Goal: Information Seeking & Learning: Learn about a topic

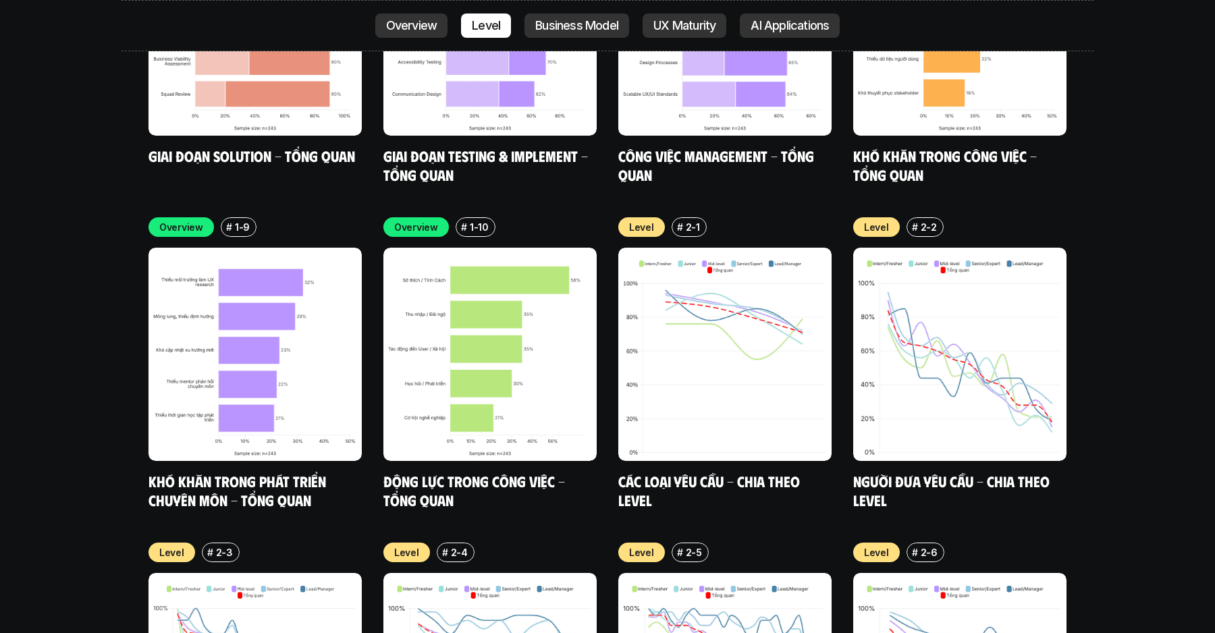
scroll to position [4577, 0]
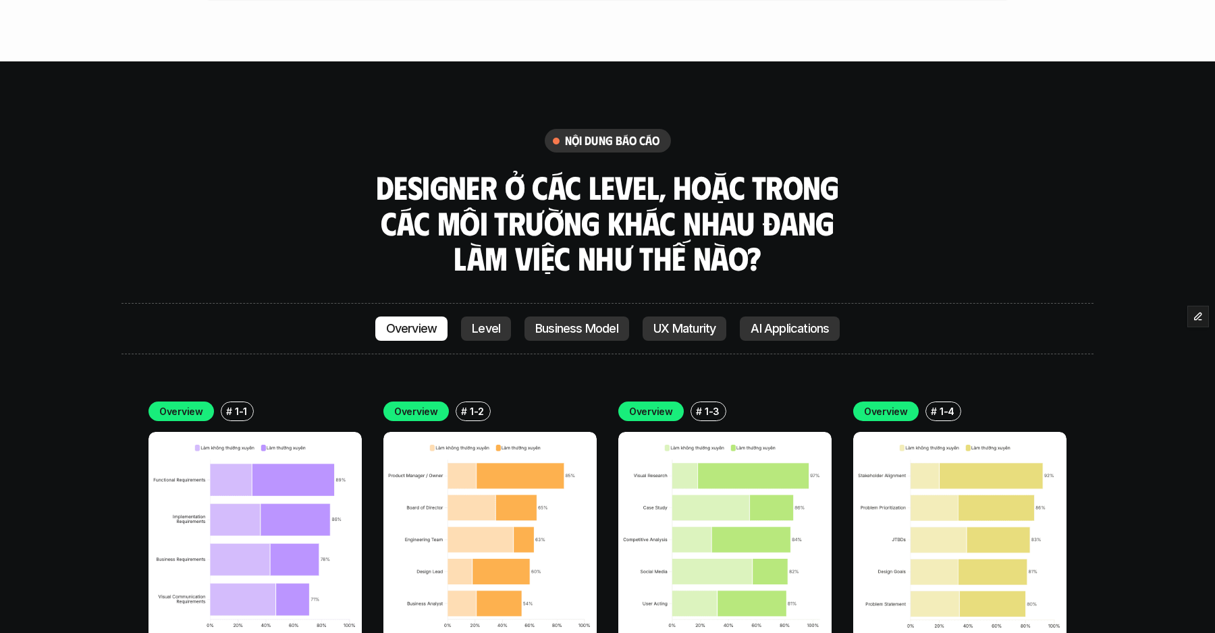
scroll to position [3712, 0]
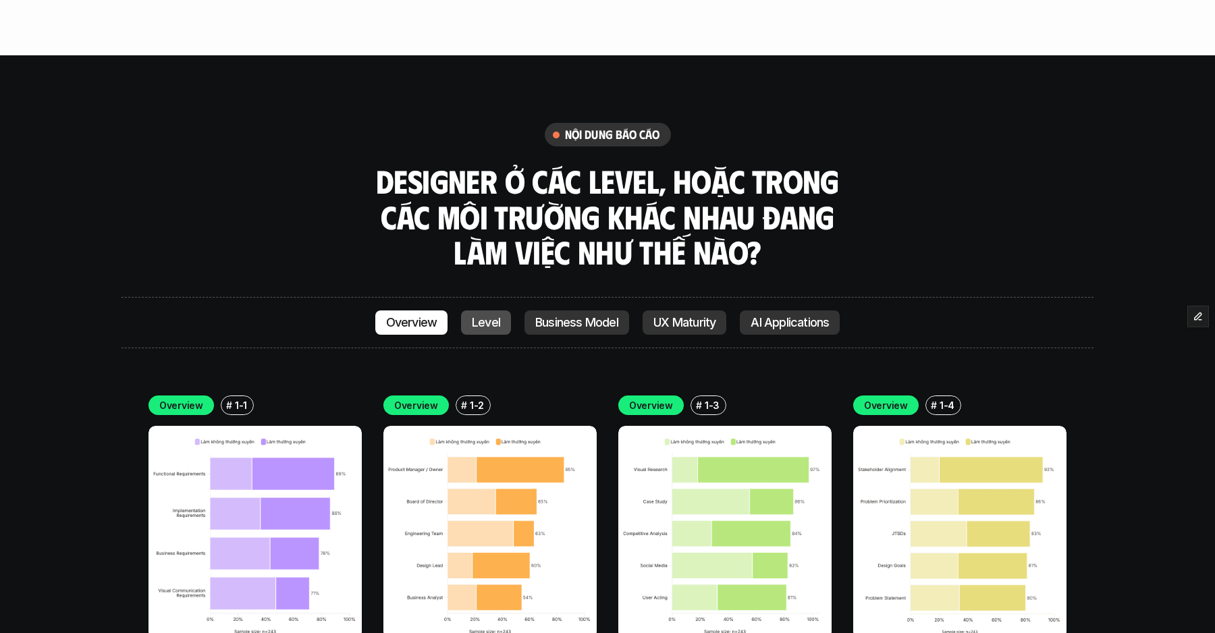
click at [489, 316] on p "Level" at bounding box center [486, 323] width 28 height 14
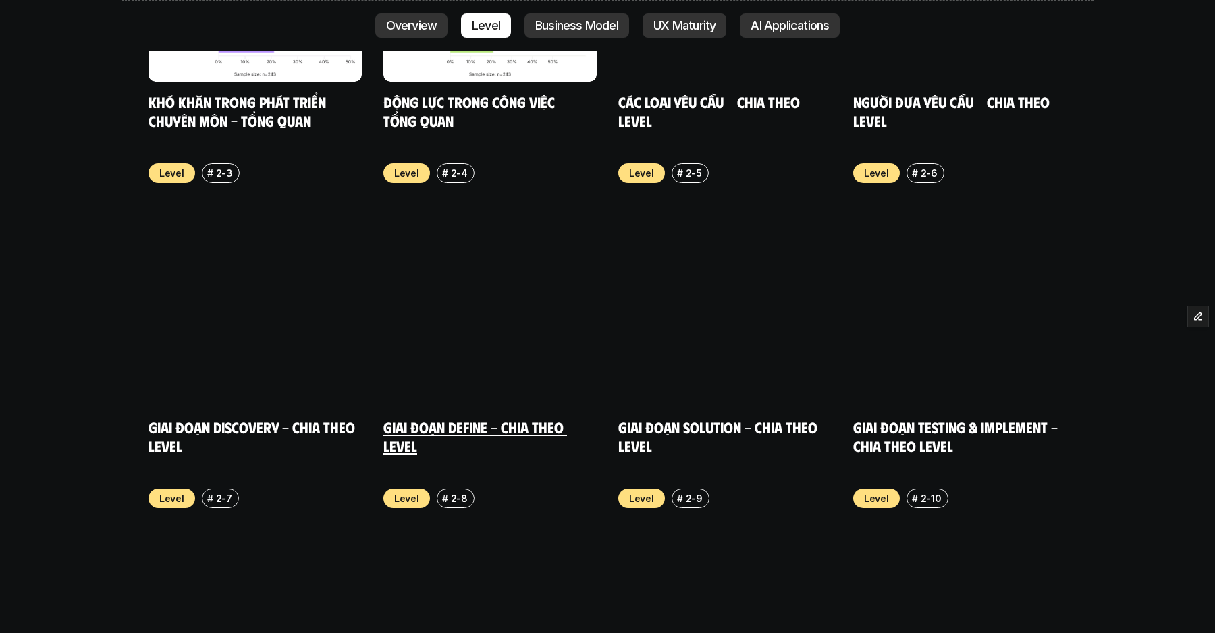
scroll to position [4923, 0]
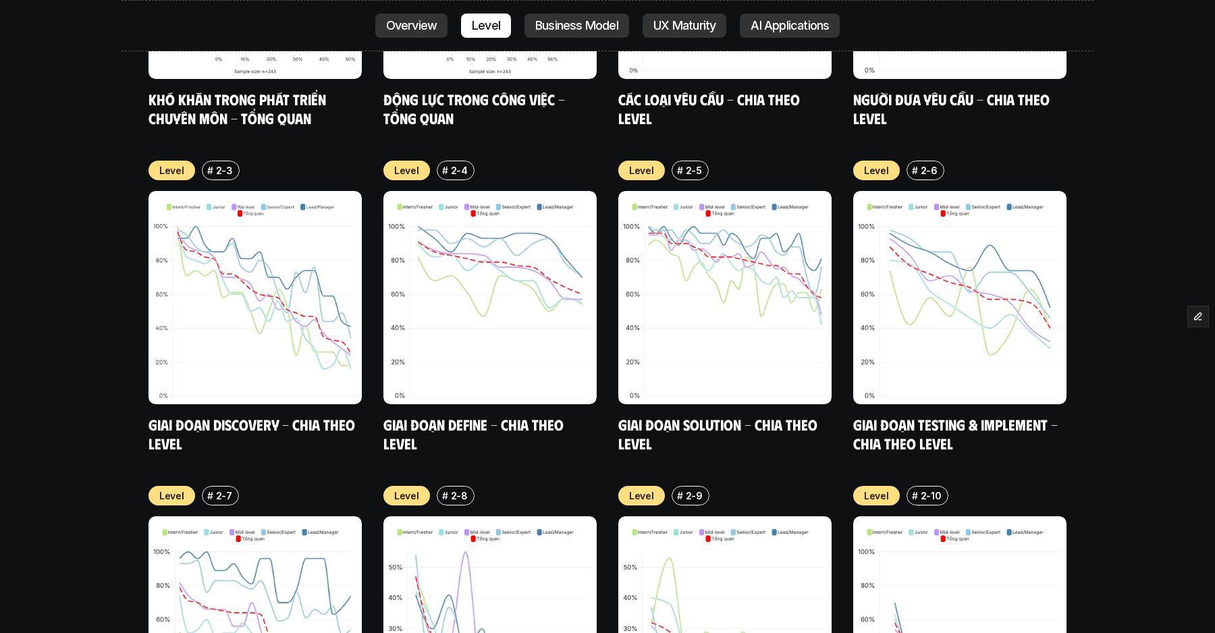
click at [909, 517] on img at bounding box center [959, 623] width 213 height 213
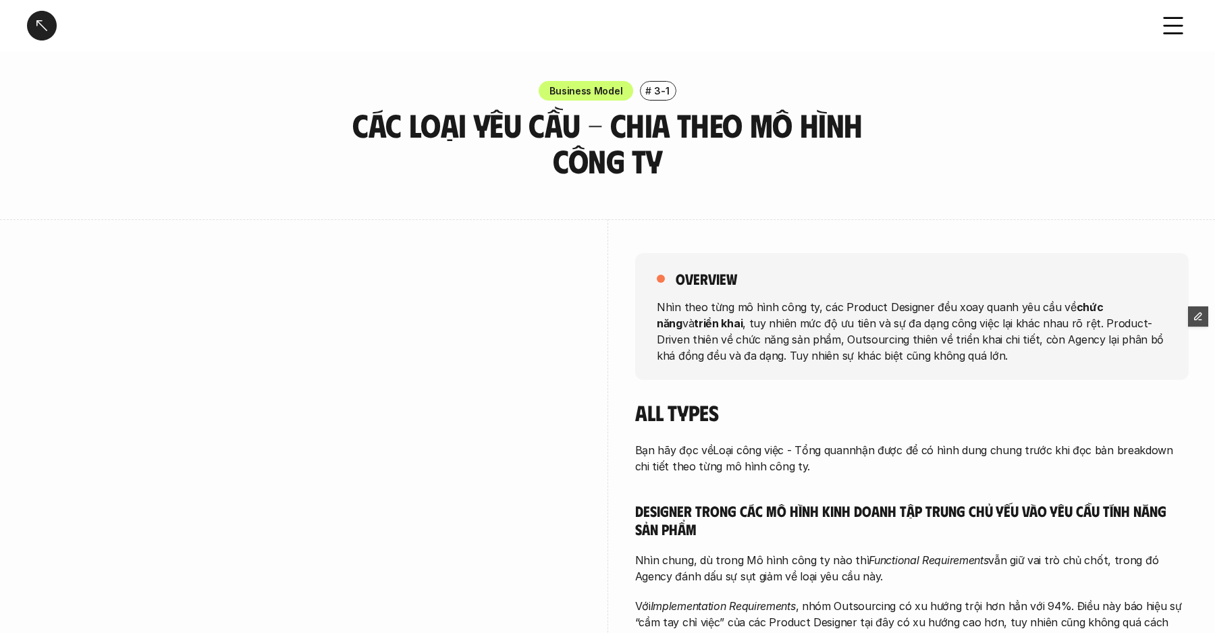
click at [971, 116] on div "Business Model # 3-1 Các loại yêu cầu - Chia theo mô hình công ty" at bounding box center [607, 130] width 1215 height 98
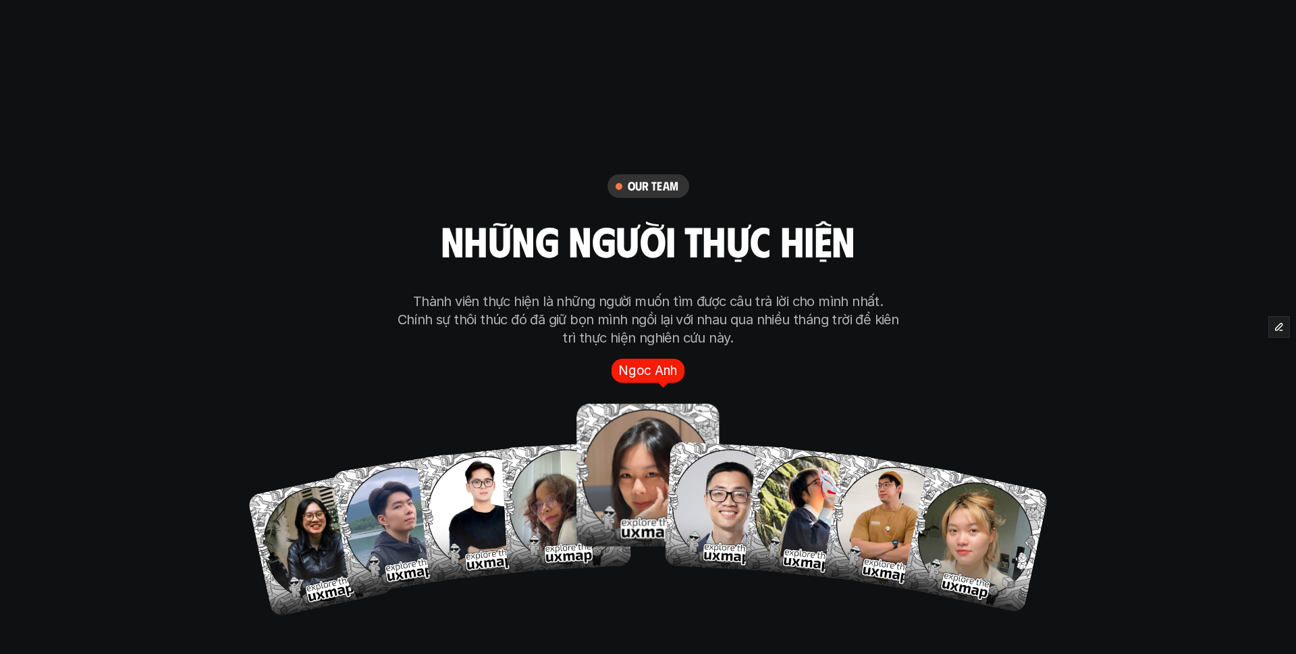
scroll to position [7702, 0]
